Goal: Use online tool/utility

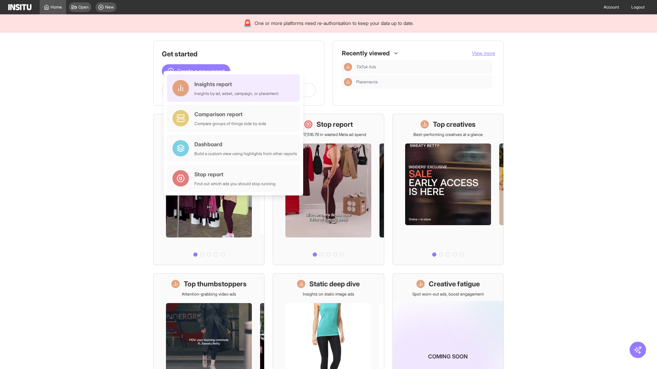
click at [235, 88] on div "Insights report Insights by ad, adset, campaign, or placement" at bounding box center [236, 88] width 84 height 16
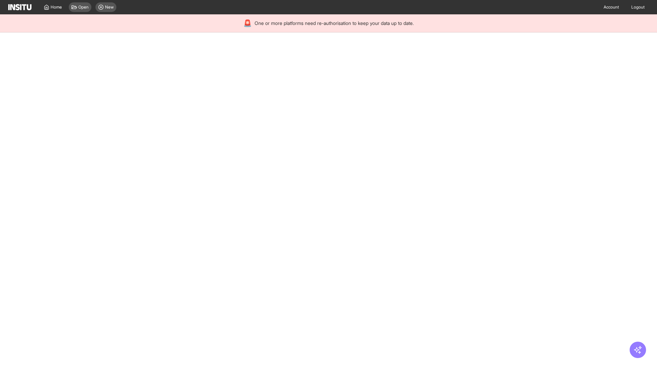
select select "**"
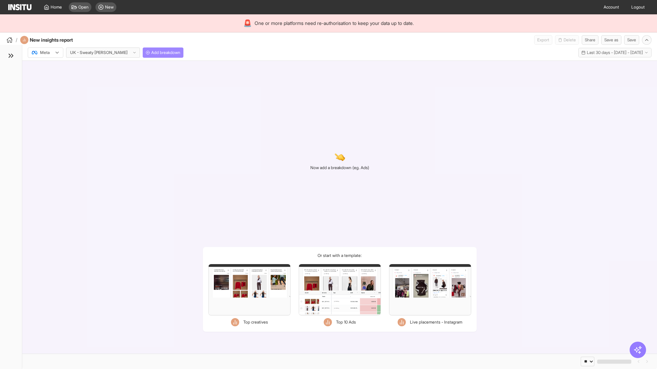
click at [151, 53] on span "Add breakdown" at bounding box center [165, 52] width 29 height 5
